Goal: Navigation & Orientation: Find specific page/section

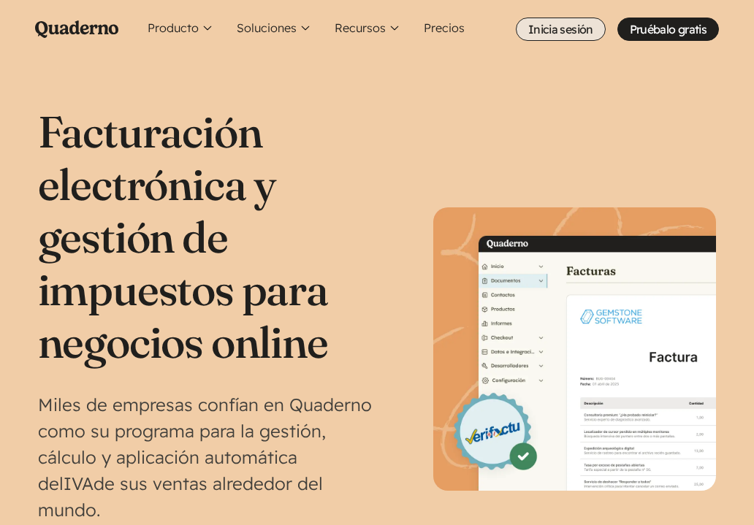
click at [560, 28] on link "Inicia sesión" at bounding box center [561, 29] width 90 height 23
click at [562, 27] on link "Inicia sesión" at bounding box center [560, 29] width 90 height 23
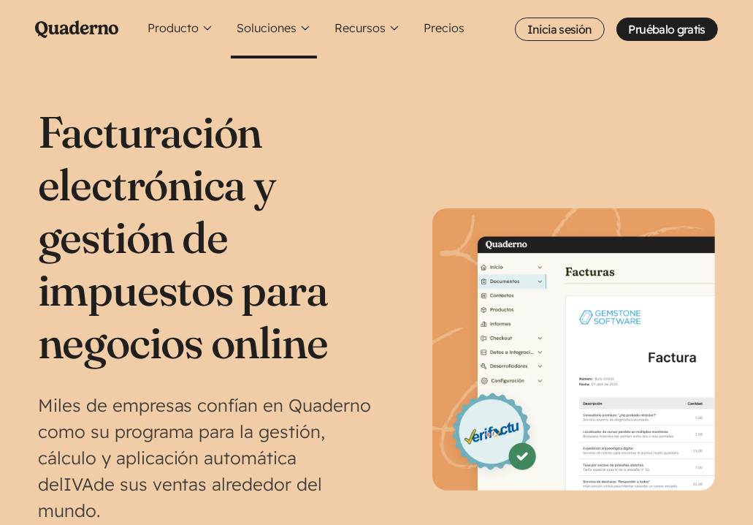
click at [292, 24] on button "Soluciones" at bounding box center [274, 29] width 86 height 58
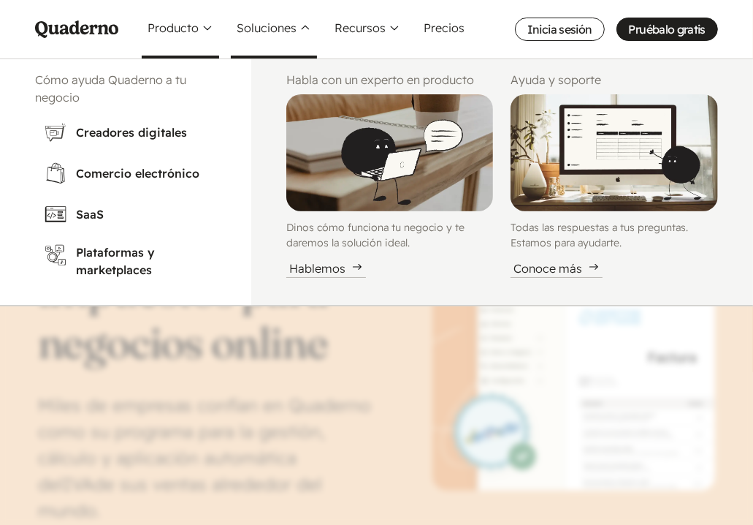
click at [204, 23] on button "Producto" at bounding box center [180, 29] width 77 height 58
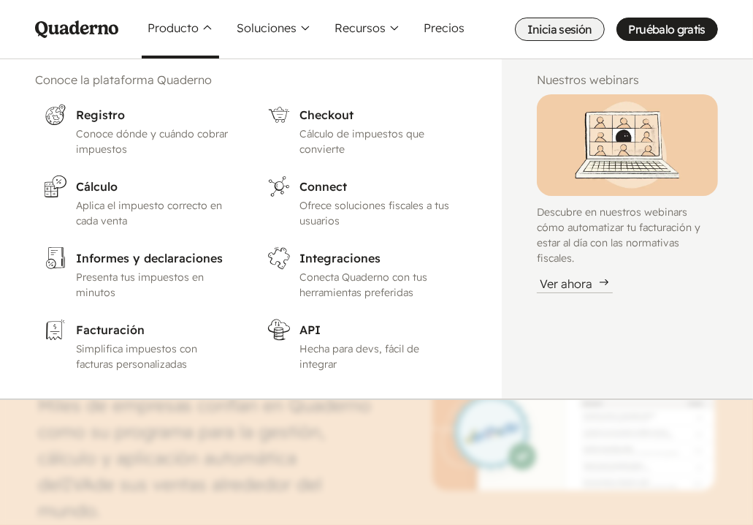
click at [558, 32] on link "Inicia sesión" at bounding box center [560, 29] width 90 height 23
